Goal: Consume media (video, audio)

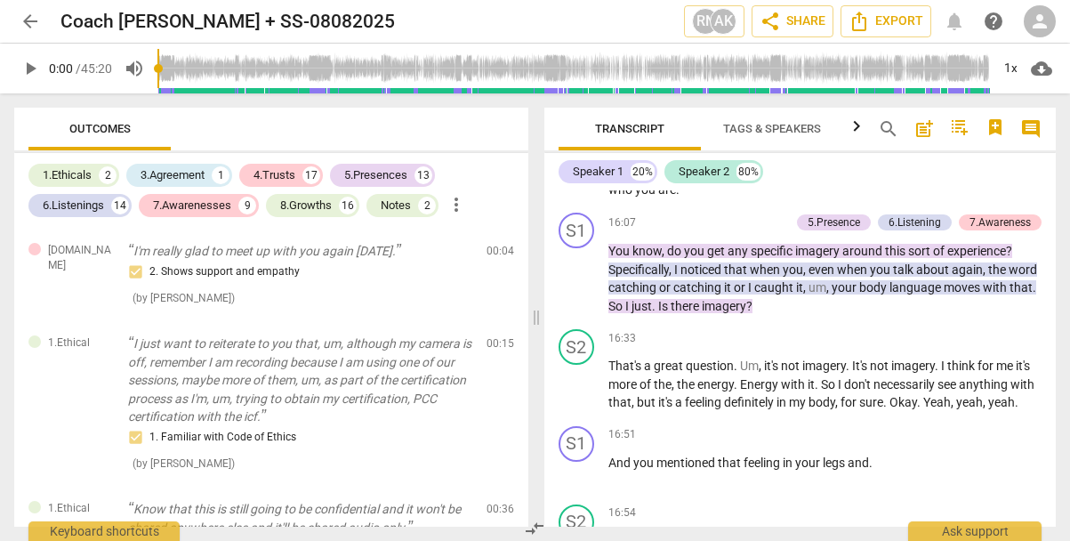
scroll to position [6051, 0]
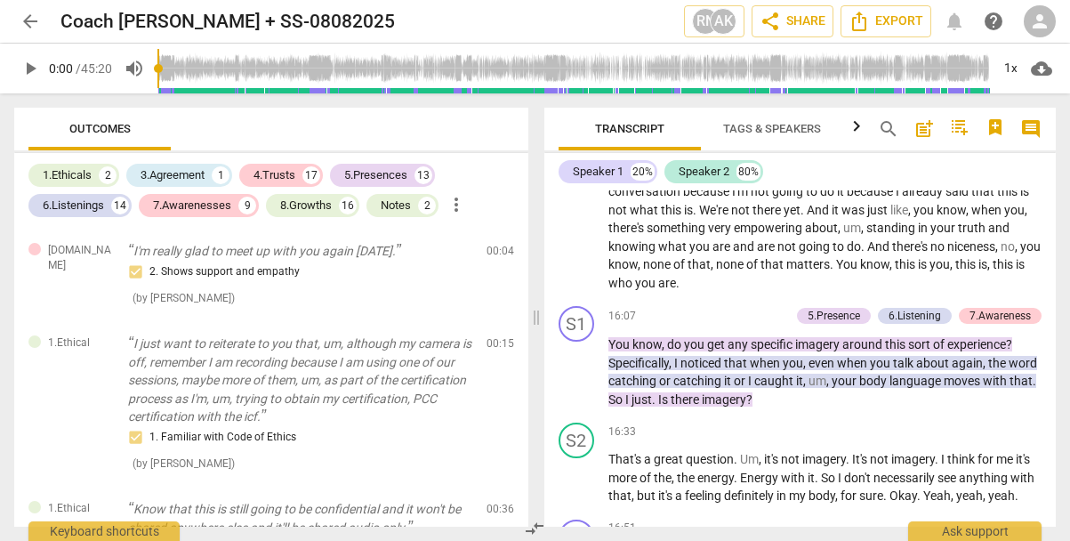
drag, startPoint x: 1054, startPoint y: 312, endPoint x: 1054, endPoint y: 302, distance: 9.8
click at [1054, 302] on div "S1 play_arrow pause 00:02 + [DOMAIN_NAME] keyboard_arrow_right Perfect . Good a…" at bounding box center [800, 358] width 512 height 336
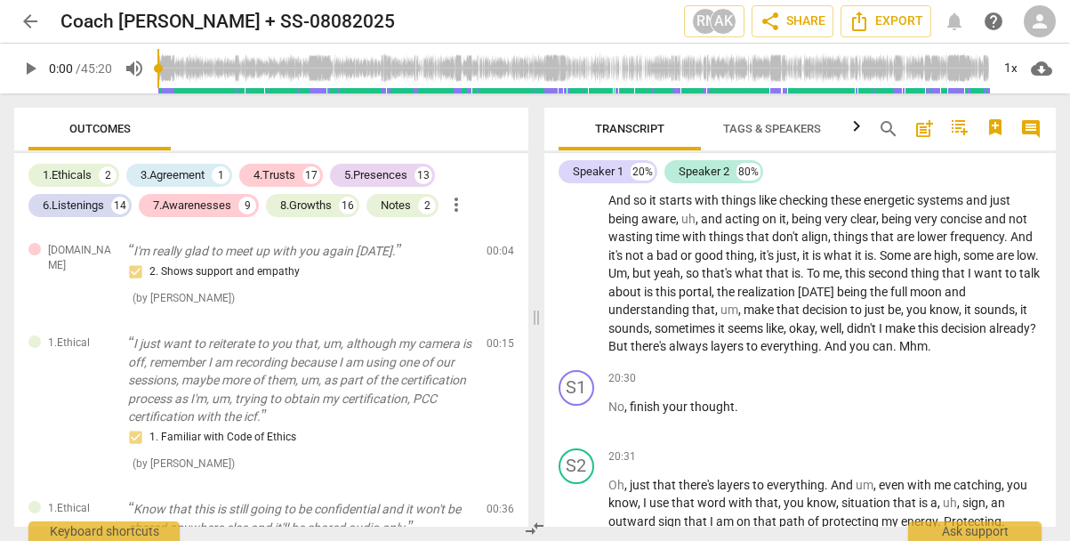
scroll to position [7271, 0]
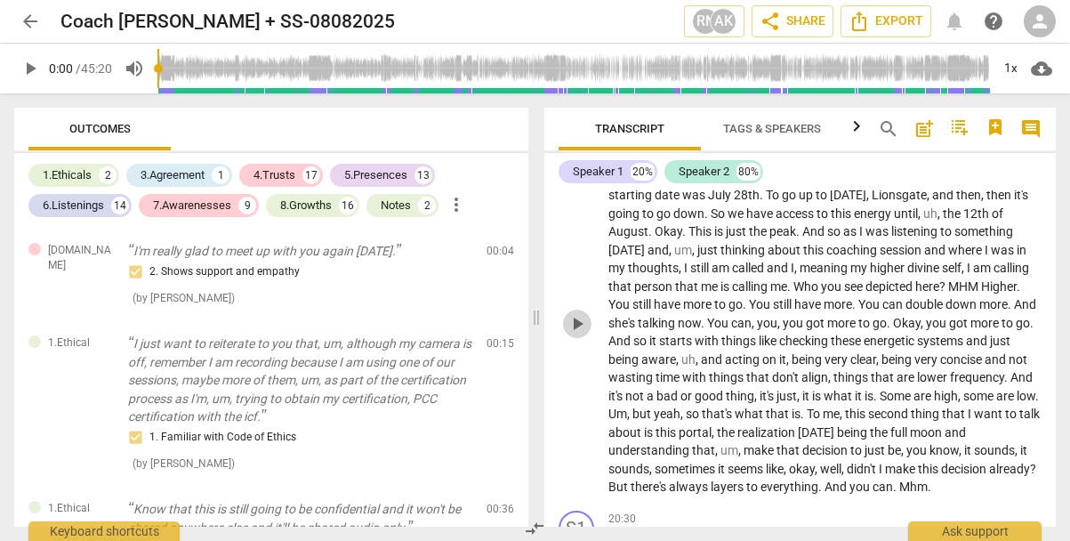
click at [577, 334] on span "play_arrow" at bounding box center [576, 323] width 21 height 21
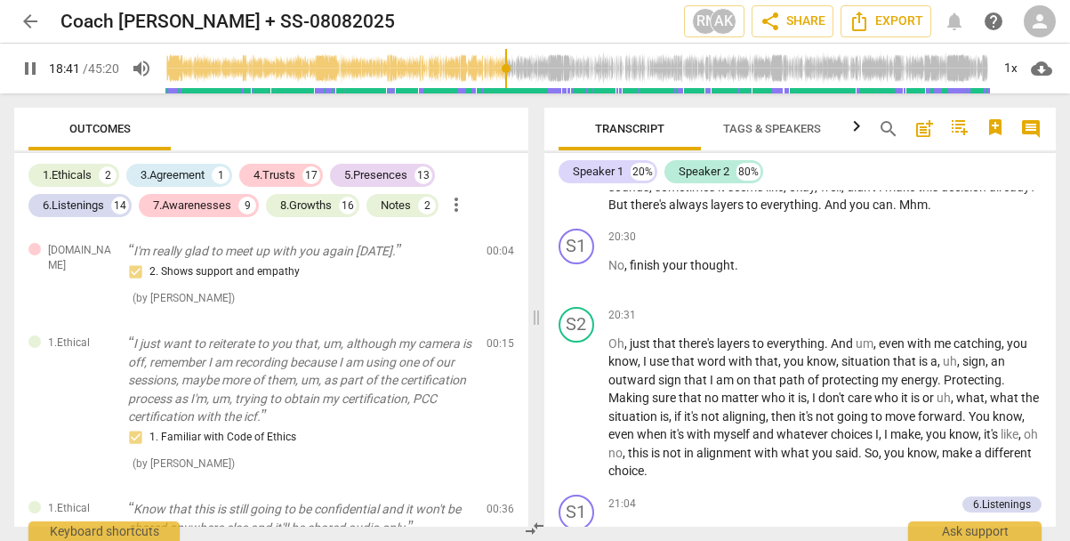
scroll to position [7458, 0]
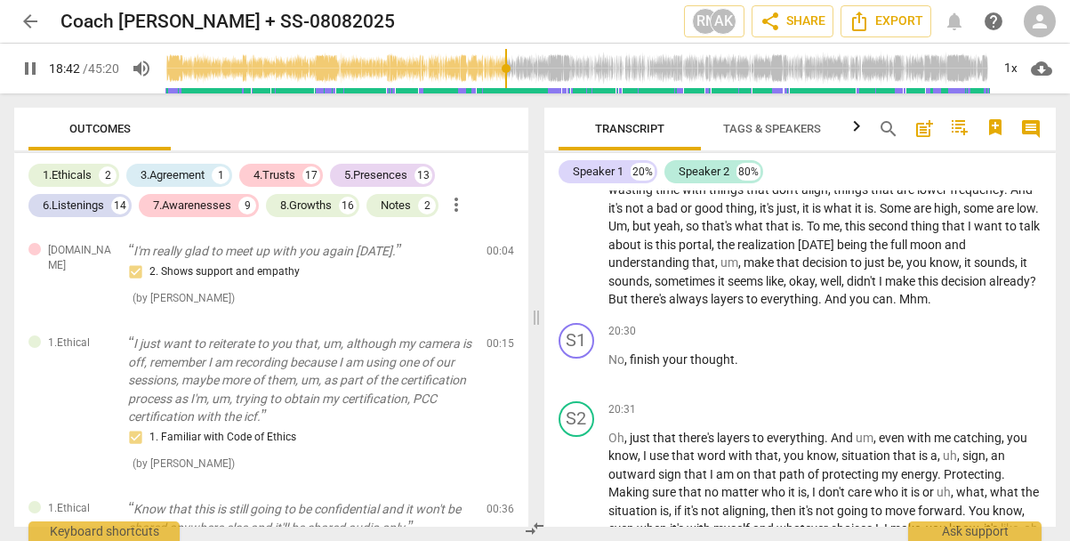
click at [630, 306] on span "But" at bounding box center [619, 299] width 22 height 14
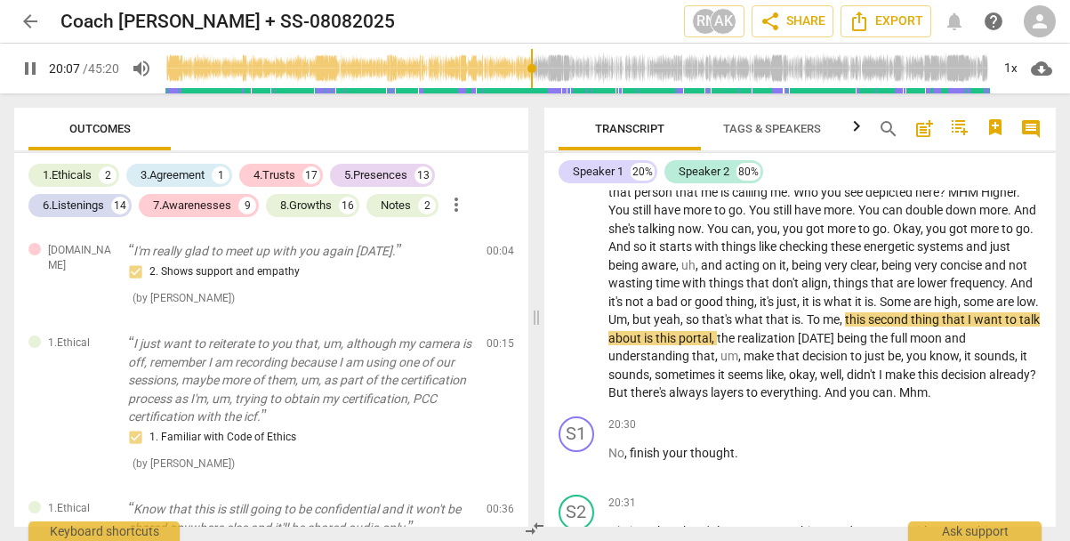
scroll to position [7551, 0]
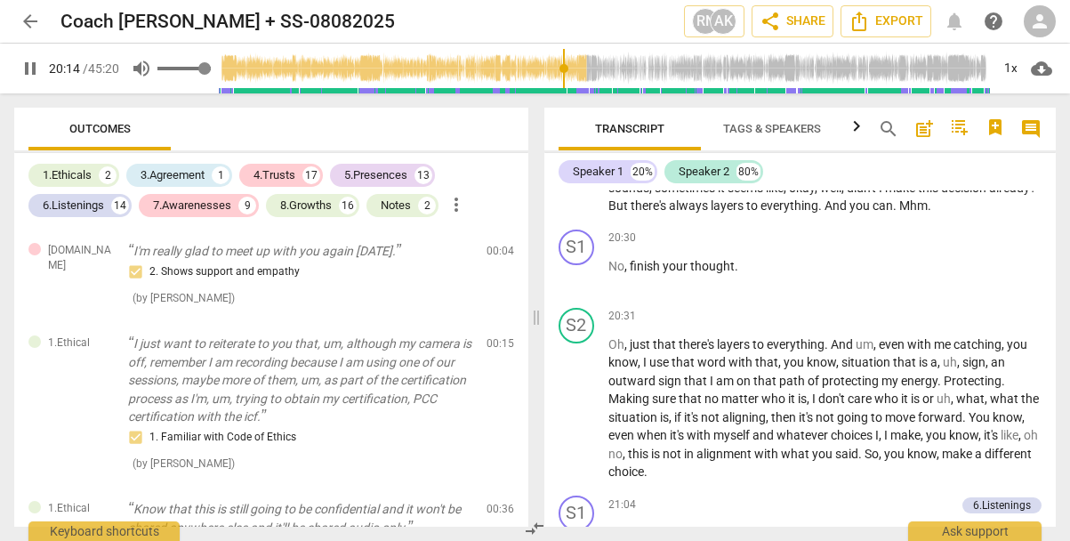
type input "1215"
click at [142, 69] on span "volume_up" at bounding box center [141, 68] width 21 height 21
type input "0"
type input "1216"
type input "0.25"
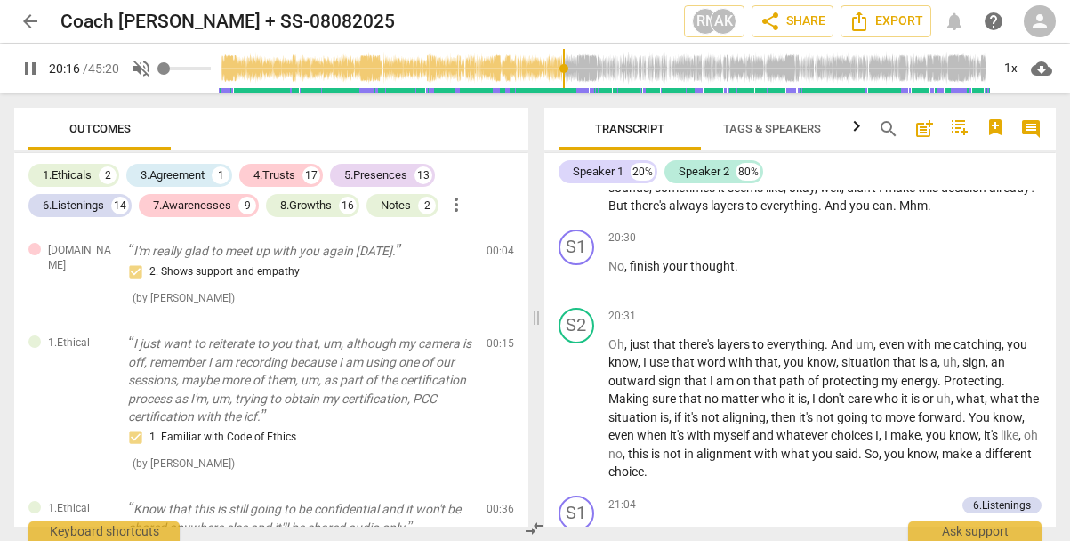
type input "1216"
type input "0.25"
click at [177, 68] on input "range" at bounding box center [183, 69] width 53 height 4
type input "1217"
type input "0.48"
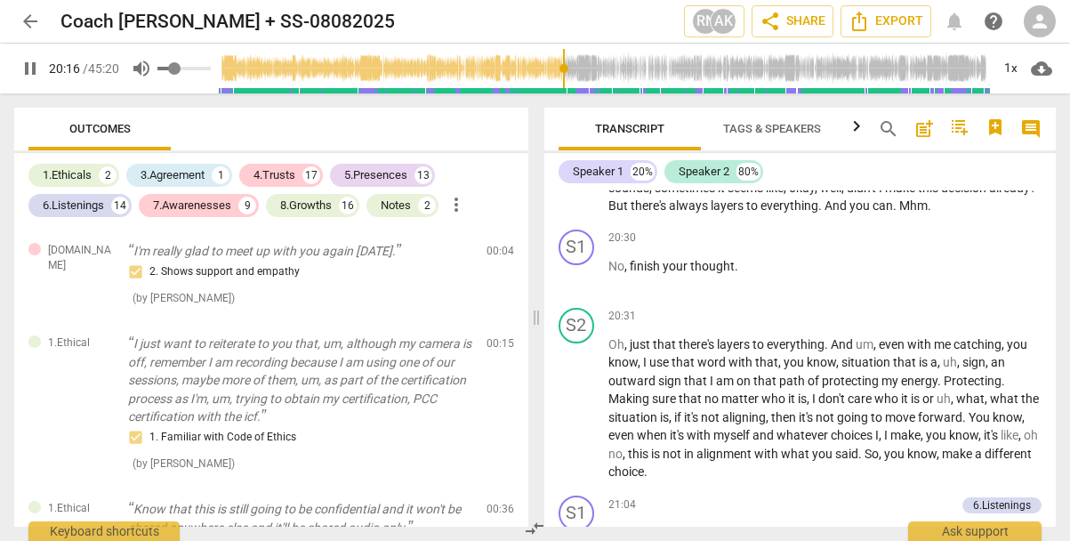
type input "1217"
type input "0.48"
click at [186, 67] on input "range" at bounding box center [183, 69] width 53 height 4
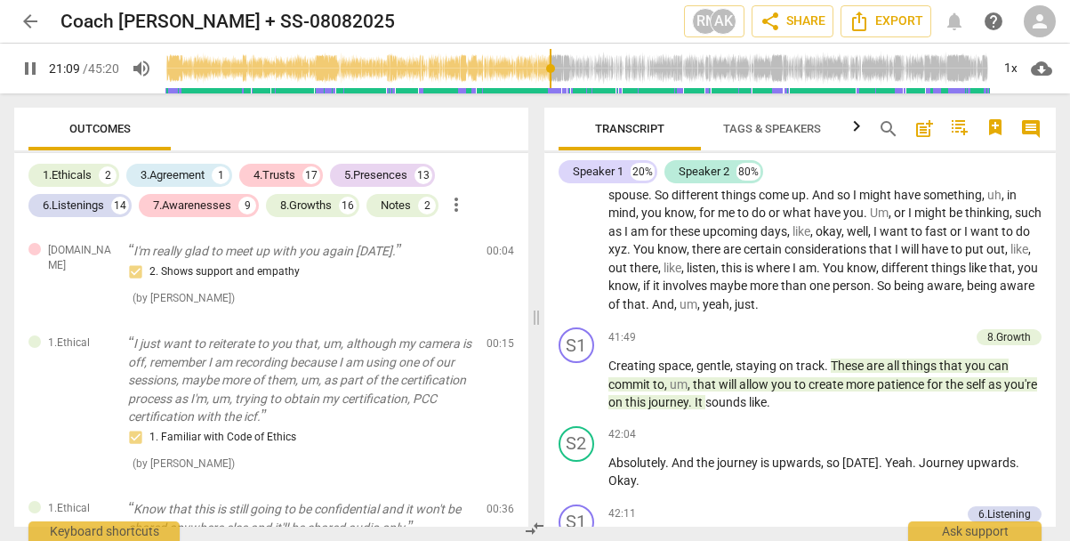
scroll to position [15010, 0]
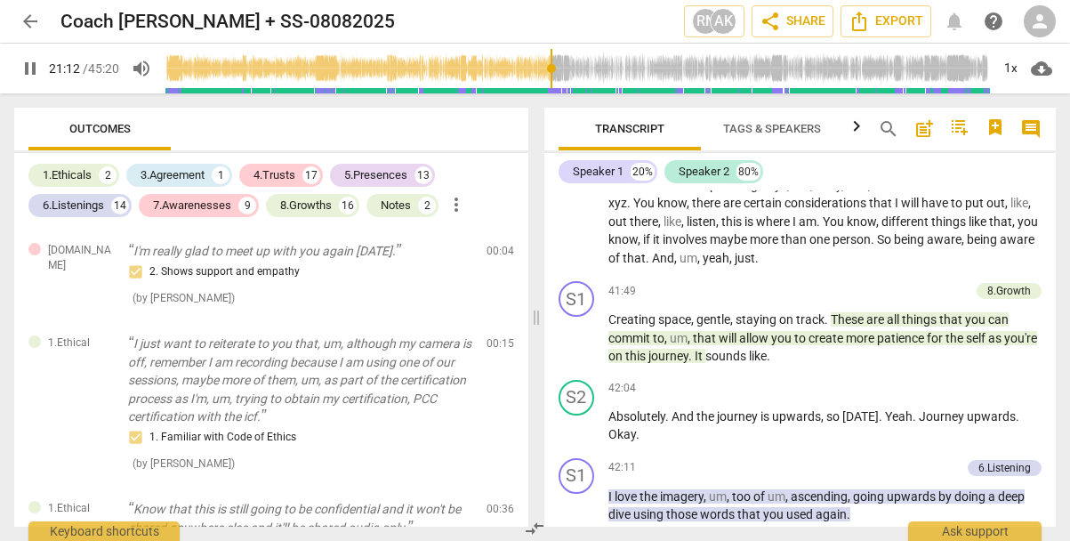
click at [34, 69] on span "pause" at bounding box center [30, 68] width 21 height 21
type input "1273"
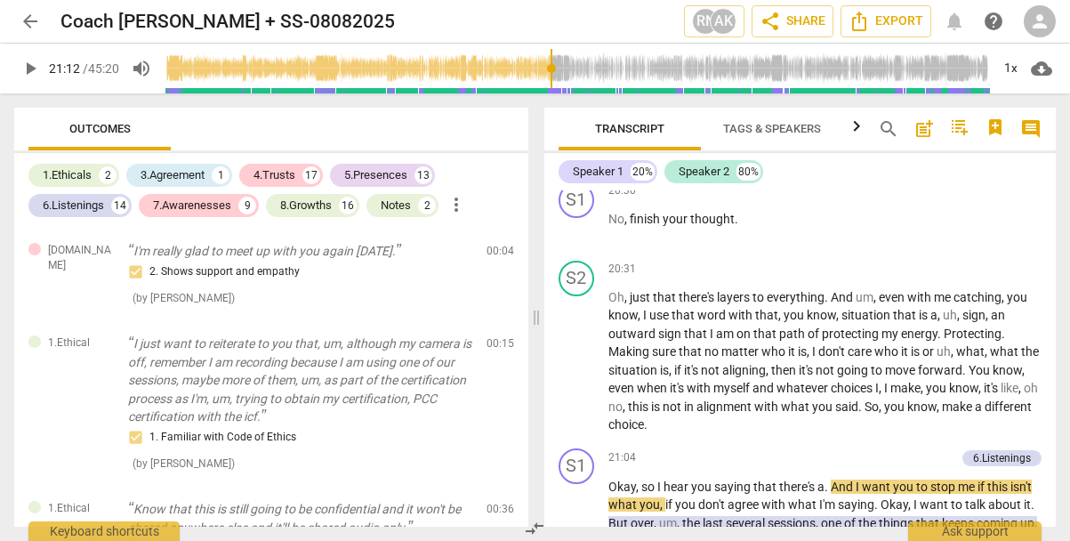
scroll to position [7505, 0]
